Goal: Information Seeking & Learning: Find specific fact

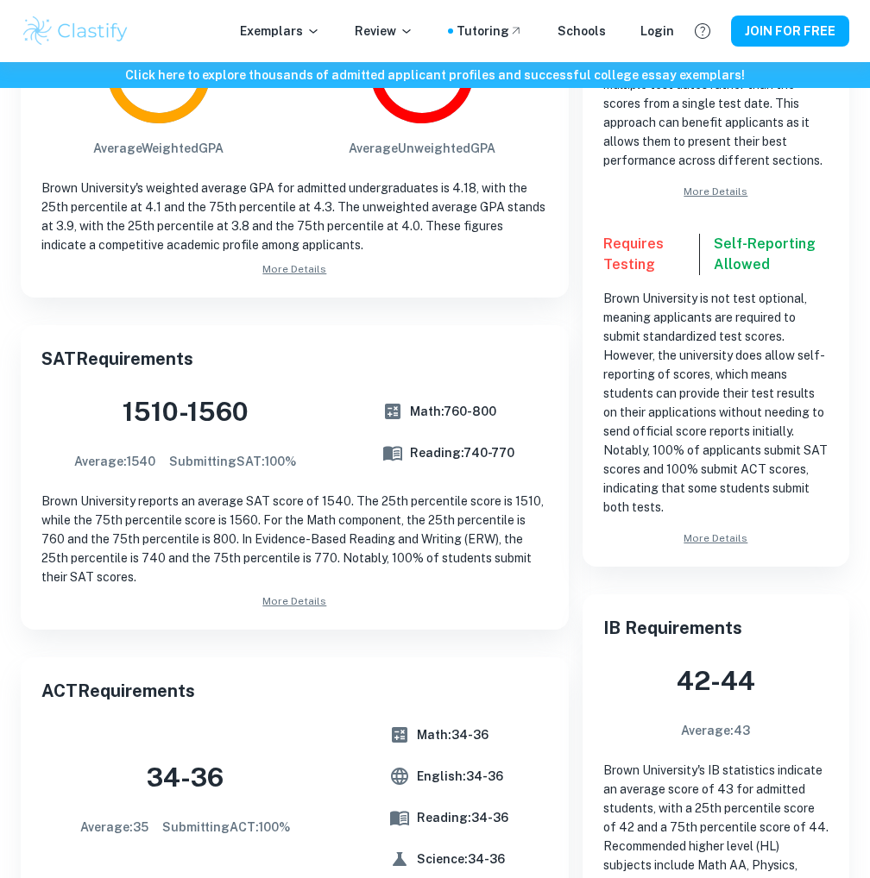
scroll to position [431, 0]
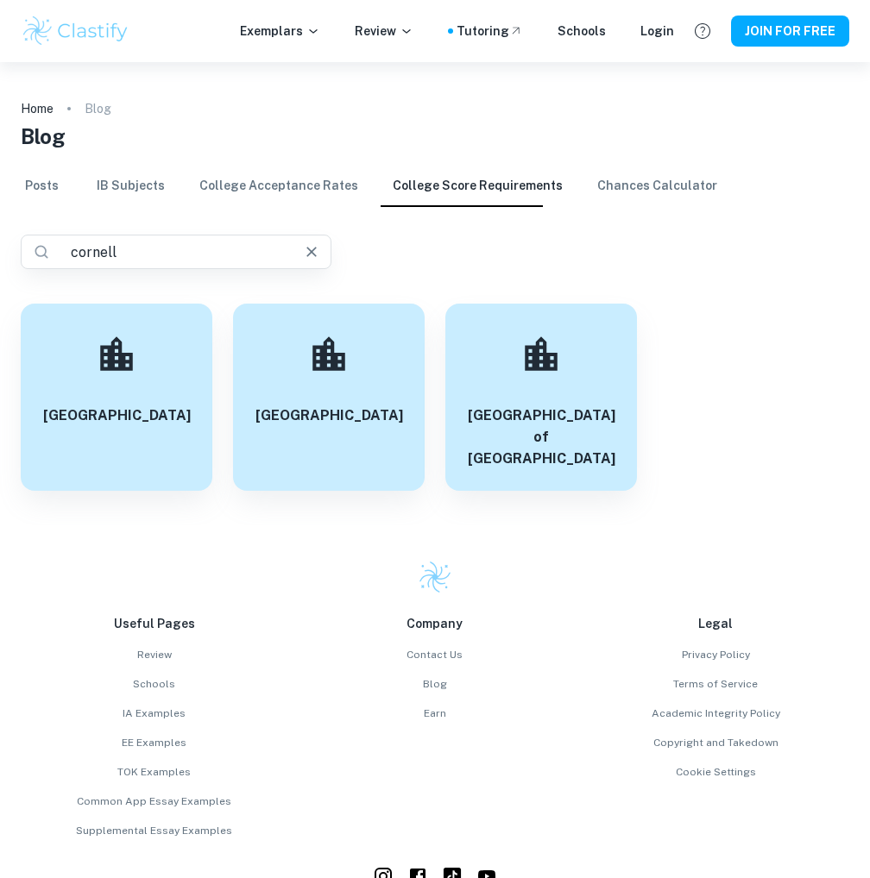
drag, startPoint x: 163, startPoint y: 256, endPoint x: -1, endPoint y: 229, distance: 166.2
click at [0, 229] on html "We value your privacy We use cookies to enhance your browsing experience, serve…" at bounding box center [435, 439] width 870 height 878
type input "Columbia"
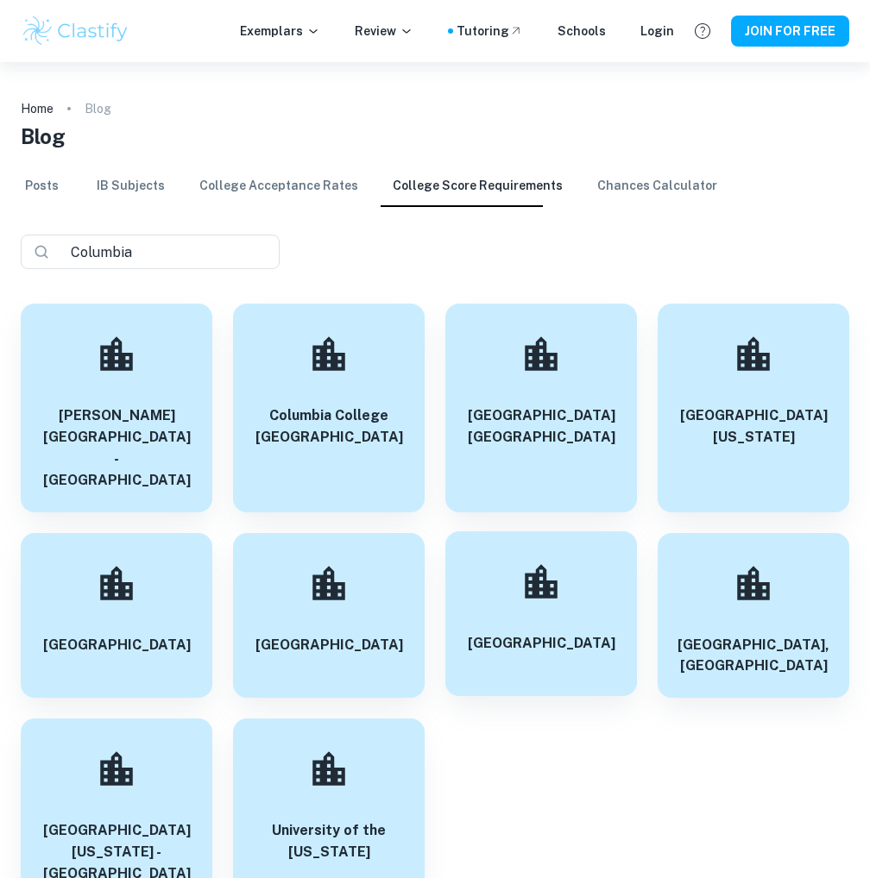
click at [515, 552] on div at bounding box center [541, 582] width 60 height 60
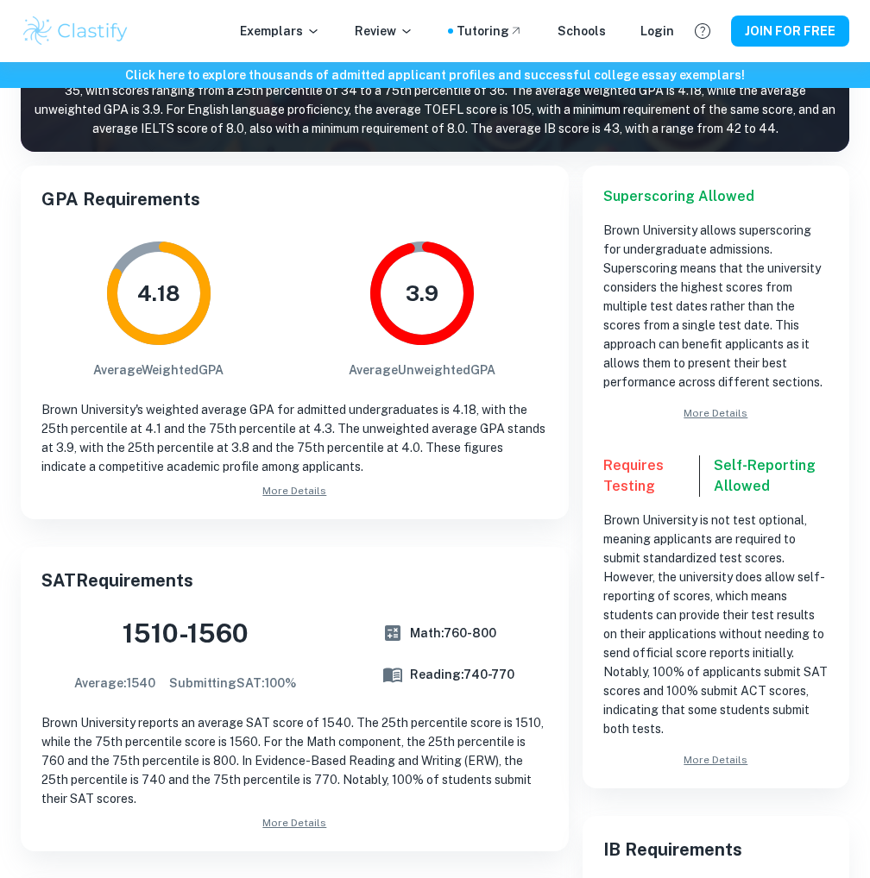
scroll to position [173, 0]
